Goal: Task Accomplishment & Management: Use online tool/utility

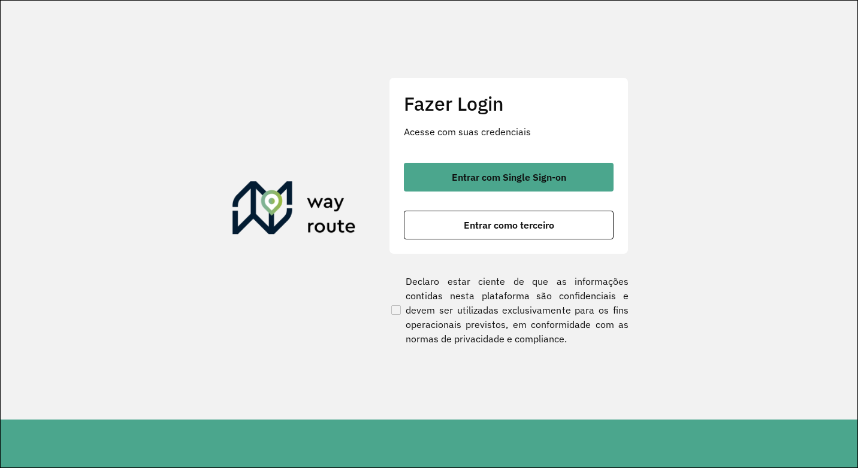
click at [560, 220] on button "Entrar como terceiro" at bounding box center [509, 225] width 210 height 29
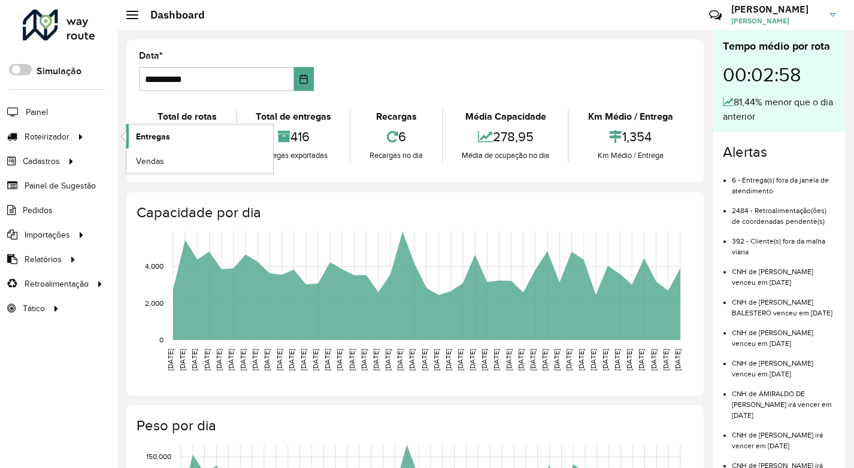
click at [173, 133] on link "Entregas" at bounding box center [199, 137] width 147 height 24
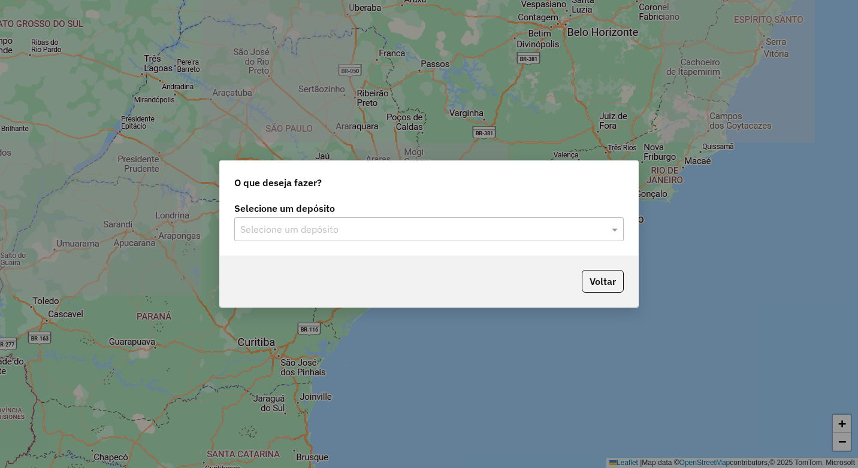
click at [343, 226] on input "text" at bounding box center [416, 230] width 353 height 14
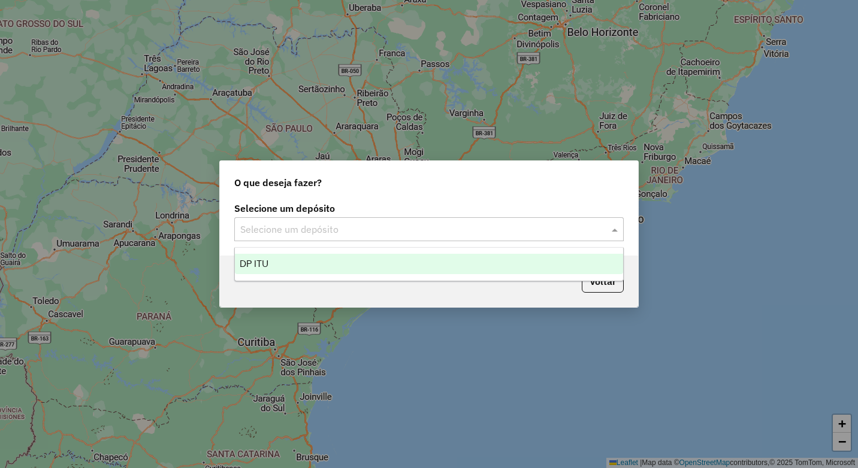
click at [344, 269] on div "DP ITU" at bounding box center [429, 264] width 388 height 20
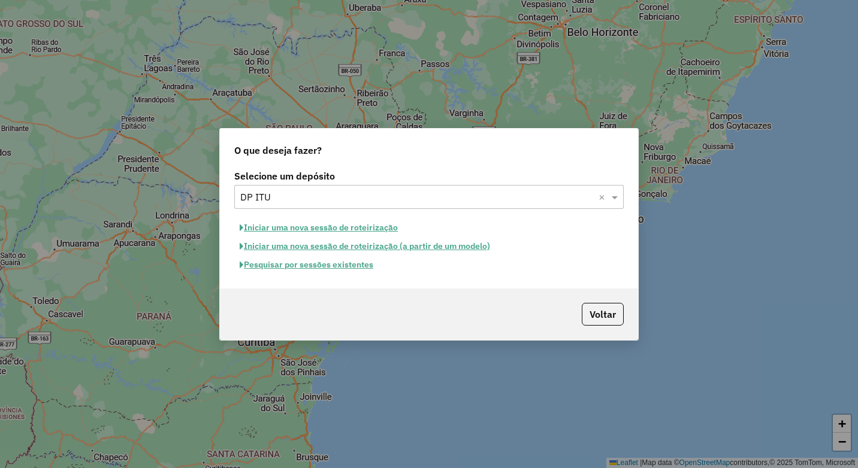
click at [361, 264] on button "Pesquisar por sessões existentes" at bounding box center [306, 265] width 144 height 19
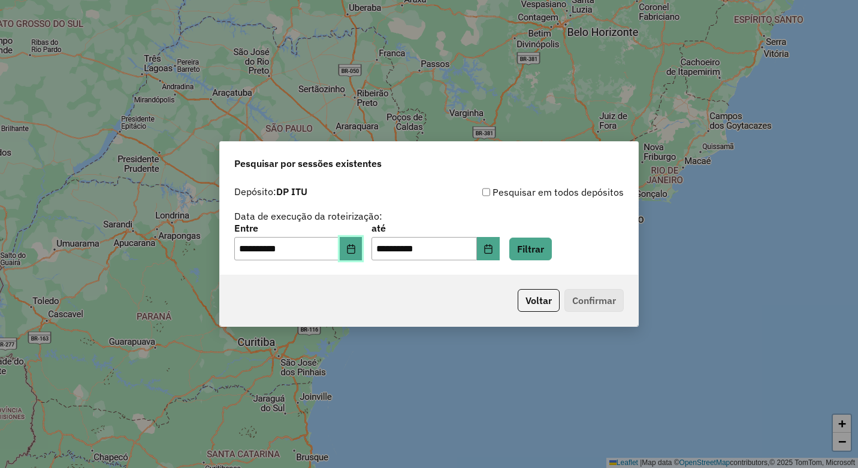
click at [352, 255] on button "Choose Date" at bounding box center [351, 249] width 23 height 24
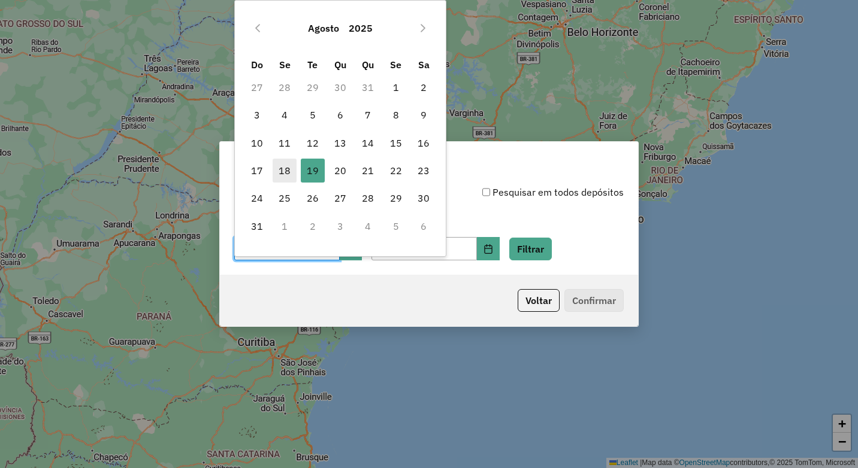
click at [287, 172] on span "18" at bounding box center [285, 171] width 24 height 24
type input "**********"
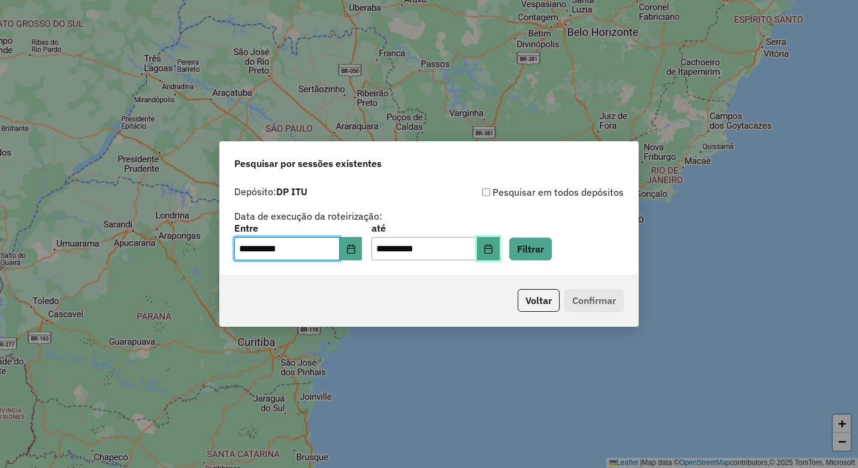
click at [494, 255] on button "Choose Date" at bounding box center [488, 249] width 23 height 24
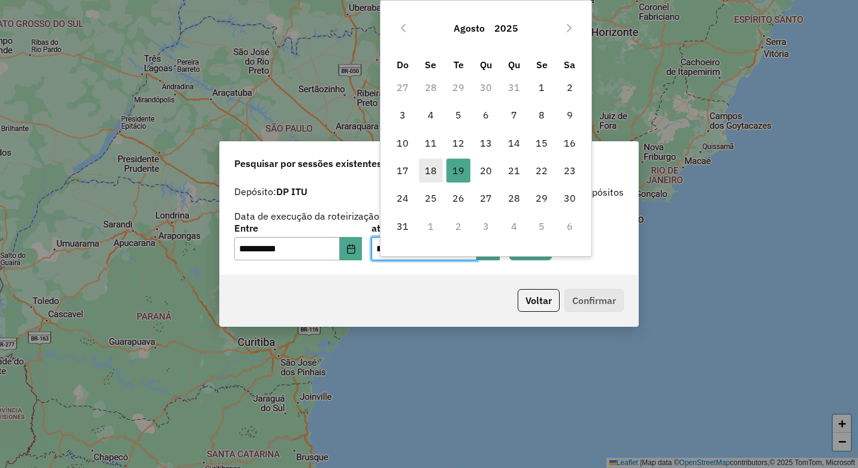
click at [431, 174] on span "18" at bounding box center [431, 171] width 24 height 24
type input "**********"
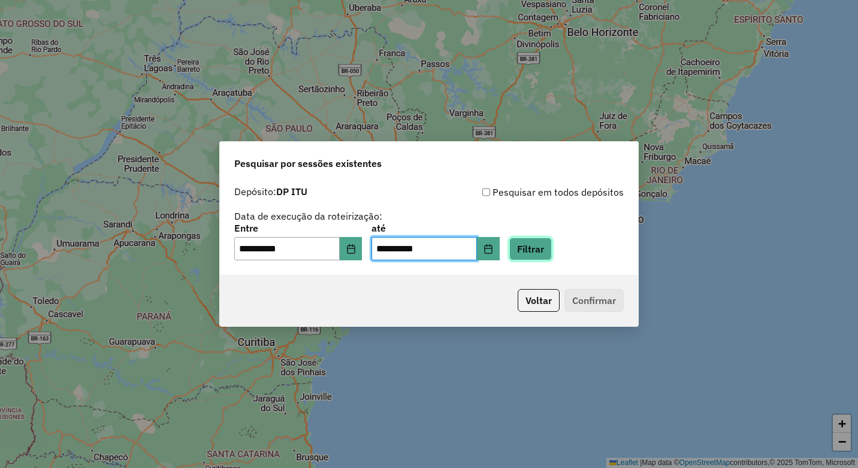
click at [552, 256] on button "Filtrar" at bounding box center [530, 249] width 43 height 23
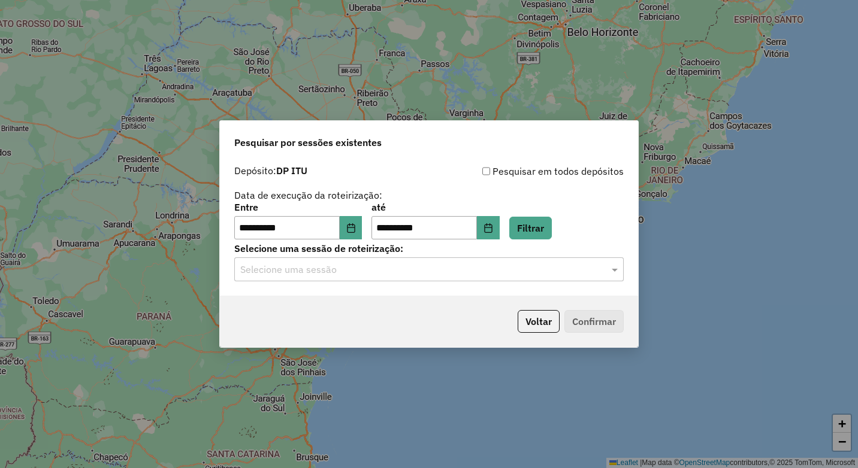
click at [578, 275] on input "text" at bounding box center [416, 270] width 353 height 14
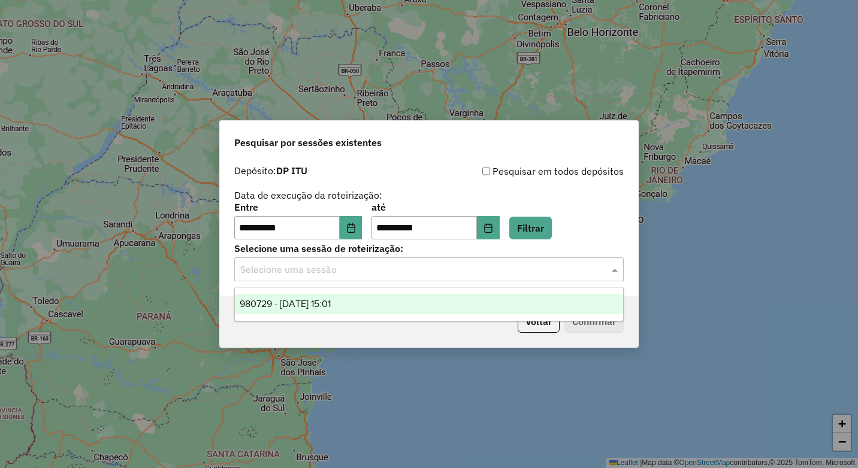
click at [546, 299] on div "980729 - [DATE] 15:01" at bounding box center [429, 304] width 388 height 20
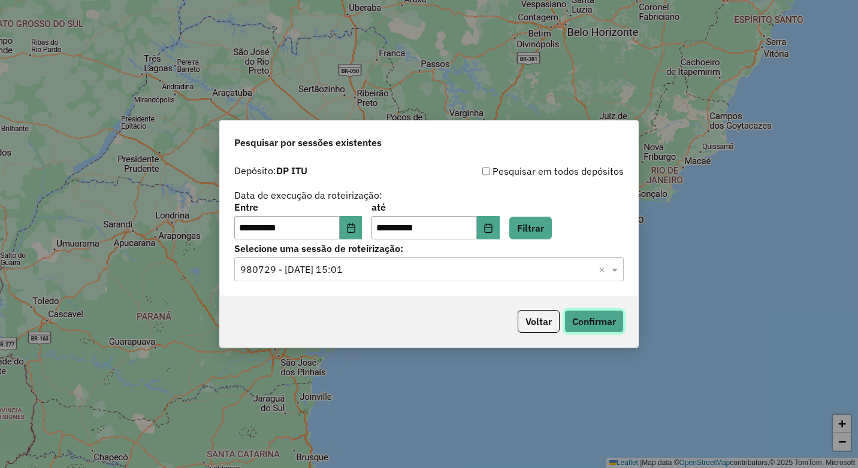
click at [598, 325] on button "Confirmar" at bounding box center [593, 321] width 59 height 23
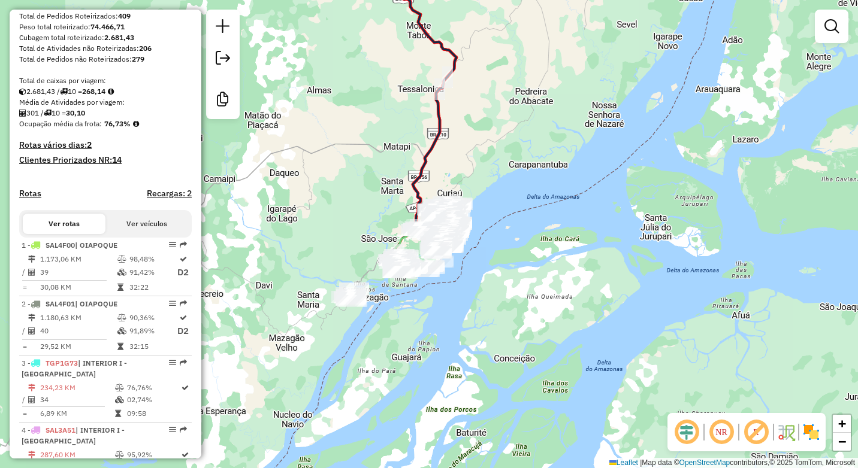
scroll to position [240, 0]
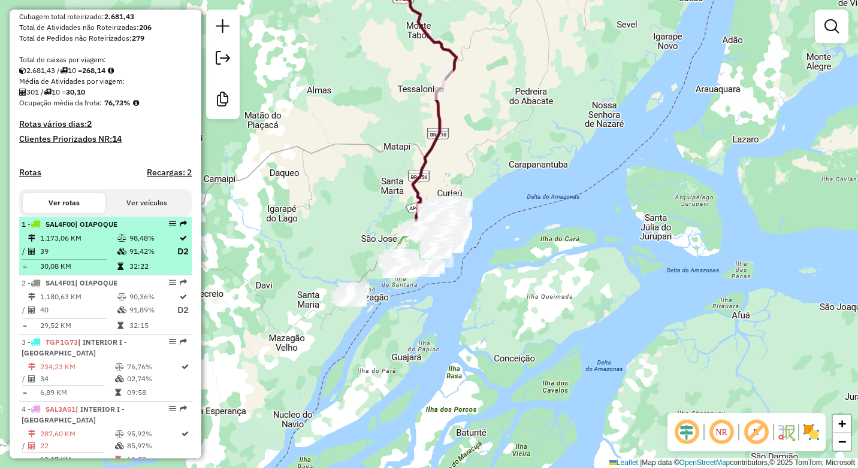
click at [103, 256] on td "39" at bounding box center [78, 251] width 77 height 15
select select "**********"
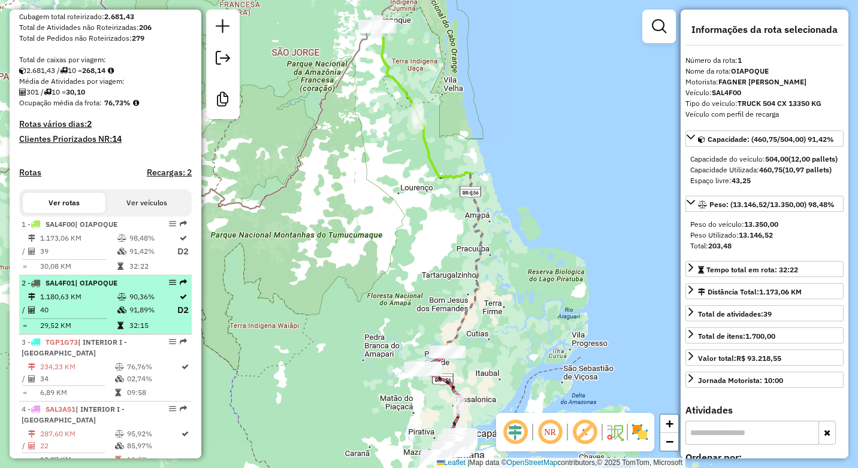
click at [91, 289] on div "2 - SAL4F01 | OIAPOQUE" at bounding box center [85, 283] width 127 height 11
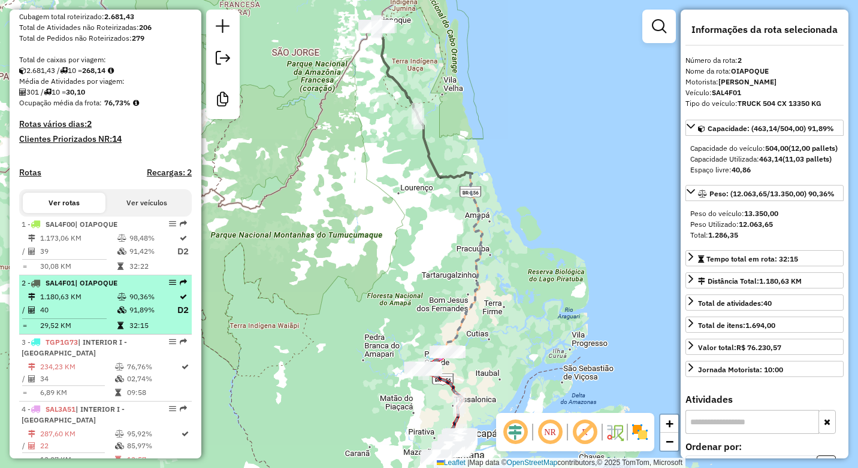
scroll to position [299, 0]
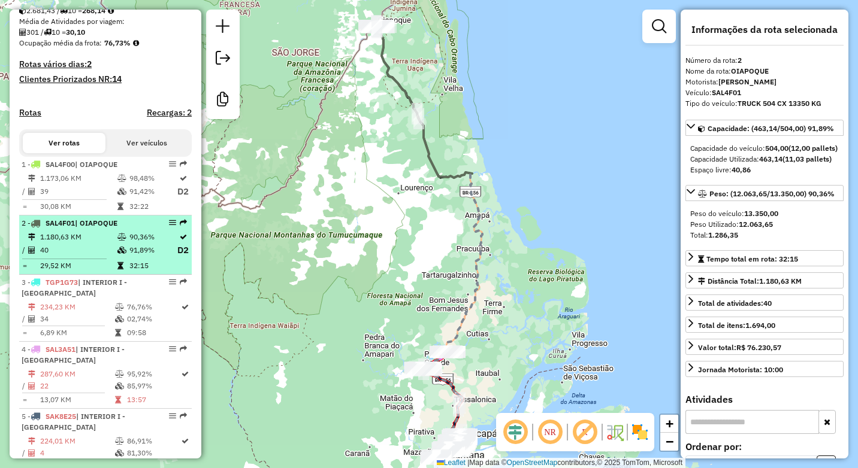
click at [91, 299] on div "3 - TGP1G73 | INTERIOR I - PORTO e FERREIRA" at bounding box center [85, 288] width 127 height 22
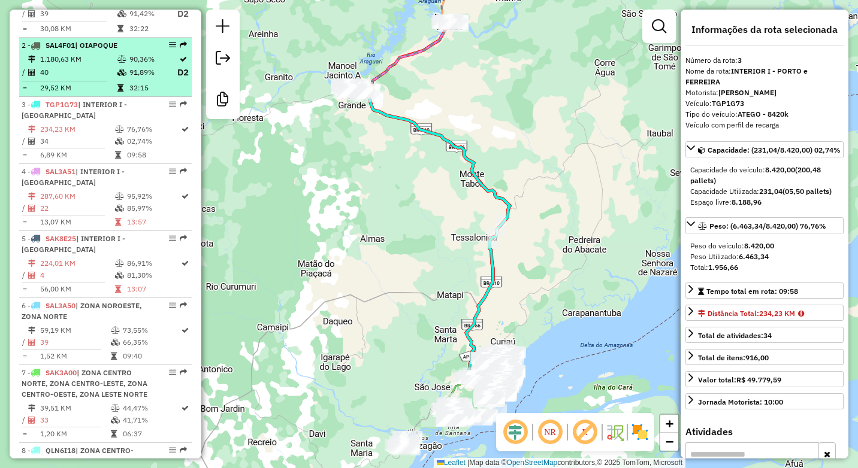
scroll to position [479, 0]
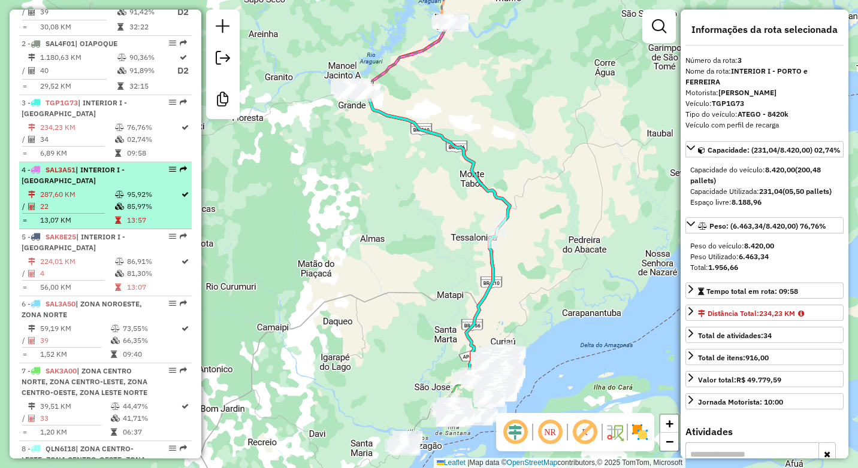
click at [92, 213] on td "22" at bounding box center [77, 207] width 75 height 12
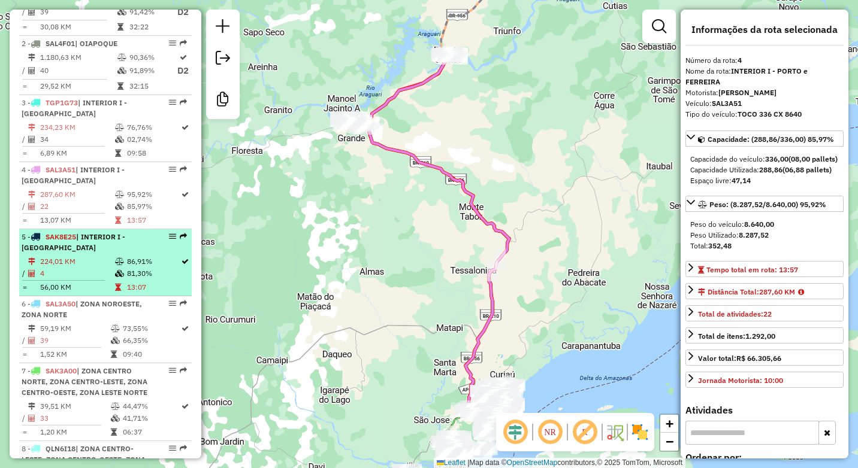
click at [96, 265] on li "5 - SAK8E25 | INTERIOR I - PORTO e FERREIRA 224,01 KM 86,91% / 4 81,30% = 56,00…" at bounding box center [105, 262] width 172 height 67
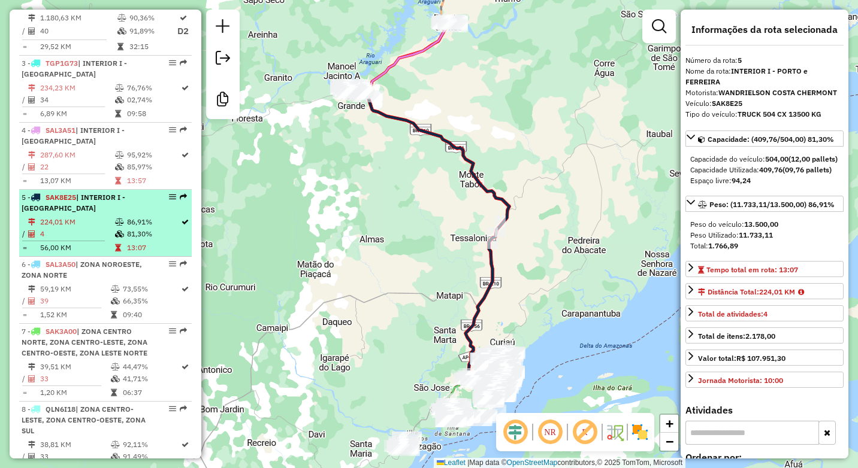
scroll to position [539, 0]
